Goal: Check status

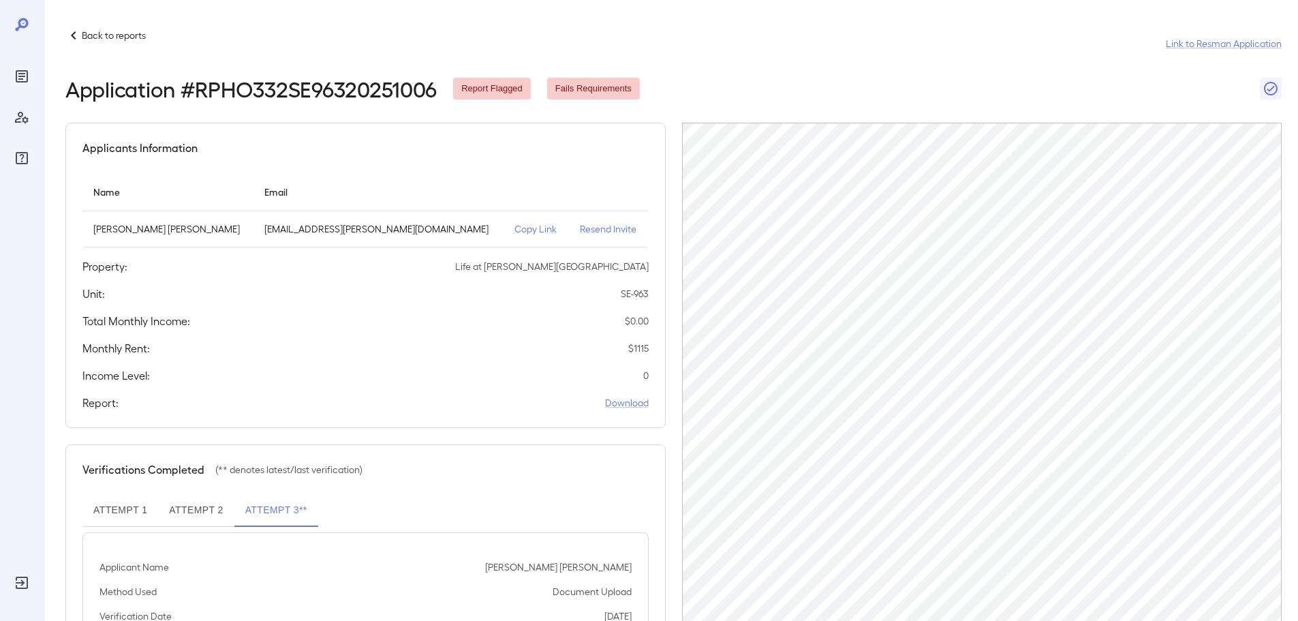
click at [129, 31] on p "Back to reports" at bounding box center [114, 36] width 64 height 14
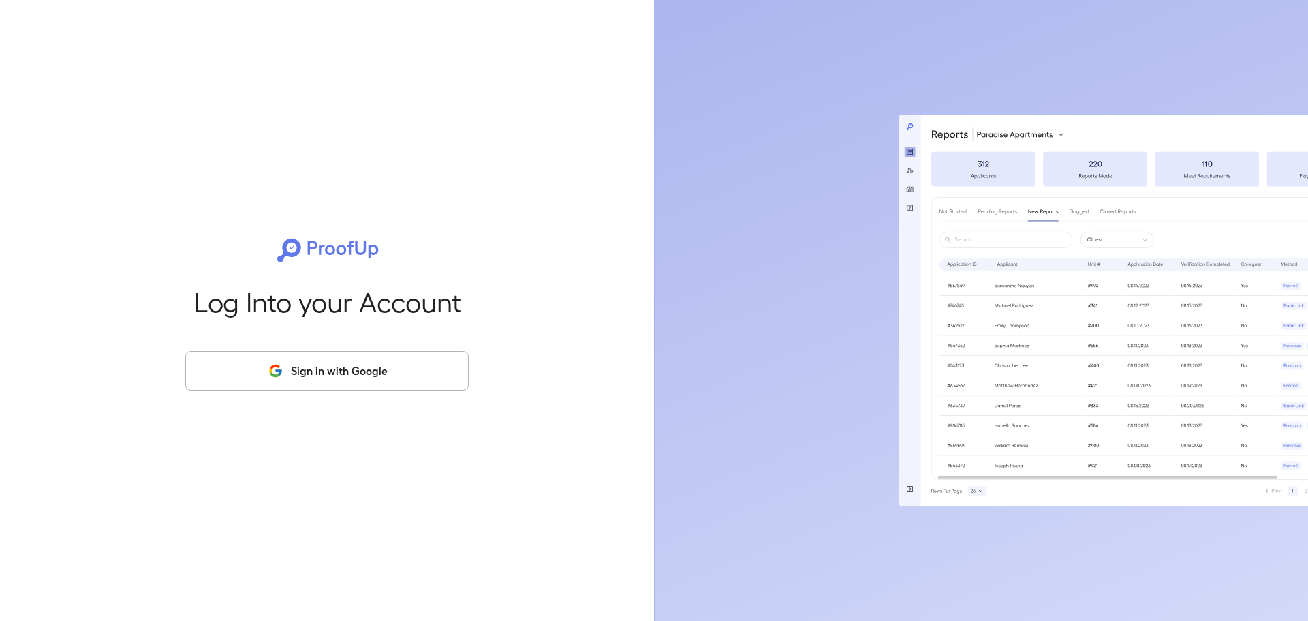
click at [341, 364] on button "Sign in with Google" at bounding box center [326, 371] width 283 height 40
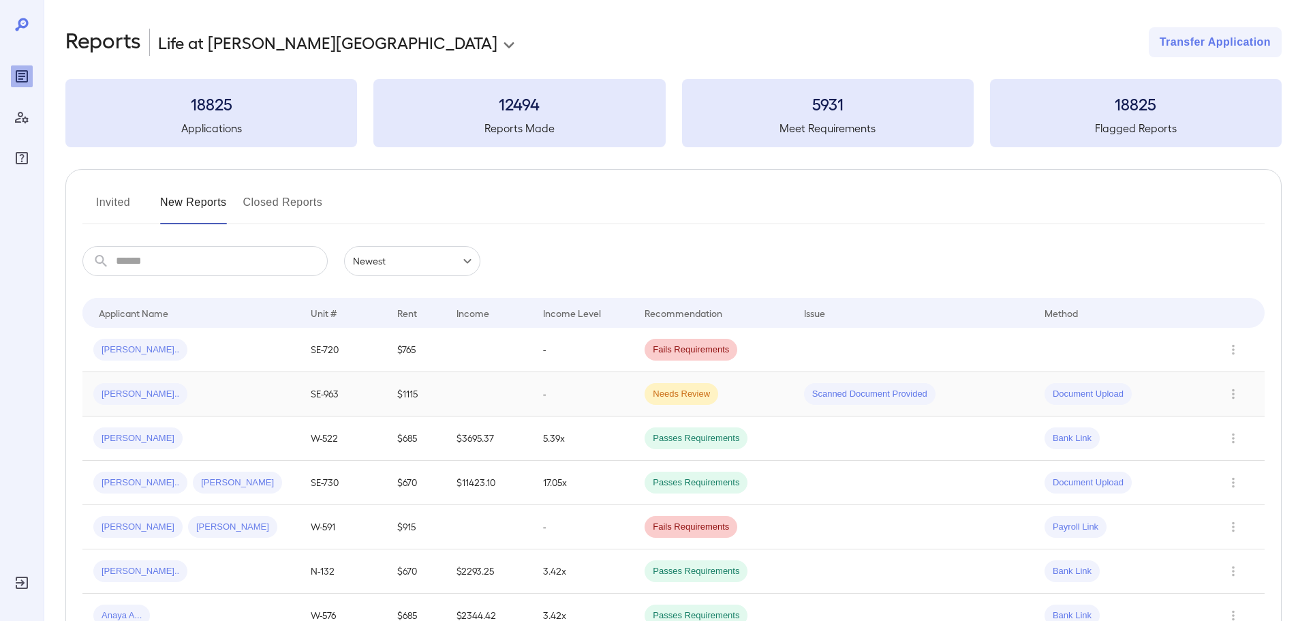
click at [197, 396] on div "Sherina N..." at bounding box center [191, 394] width 196 height 22
